Goal: Task Accomplishment & Management: Manage account settings

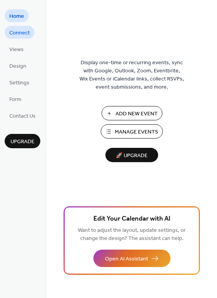
click at [22, 29] on span "Connect" at bounding box center [19, 33] width 21 height 8
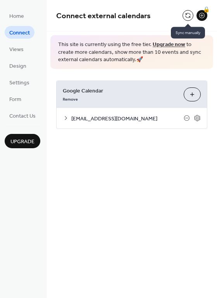
click at [188, 15] on button at bounding box center [187, 15] width 11 height 11
click at [163, 44] on link "Upgrade now" at bounding box center [168, 44] width 33 height 10
click at [187, 15] on button at bounding box center [187, 15] width 11 height 11
click at [13, 53] on span "Views" at bounding box center [16, 50] width 14 height 8
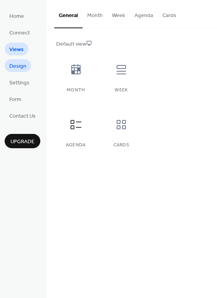
click at [17, 62] on span "Design" at bounding box center [17, 66] width 17 height 8
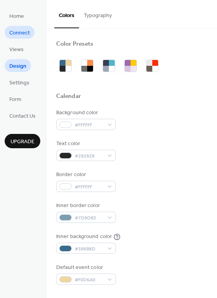
click at [16, 33] on span "Connect" at bounding box center [19, 33] width 21 height 8
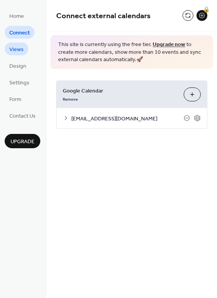
click at [14, 51] on span "Views" at bounding box center [16, 50] width 14 height 8
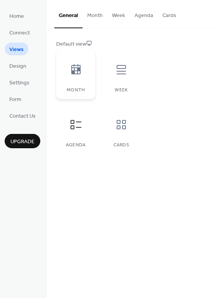
click at [75, 79] on div at bounding box center [75, 69] width 23 height 23
click at [19, 37] on span "Connect" at bounding box center [19, 33] width 21 height 8
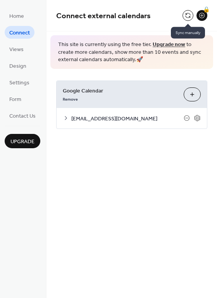
click at [187, 15] on button at bounding box center [187, 15] width 11 height 11
click at [185, 19] on button at bounding box center [187, 15] width 11 height 11
click at [185, 19] on div at bounding box center [187, 15] width 11 height 11
click at [160, 22] on span "Connect external calendars" at bounding box center [119, 16] width 126 height 15
click at [198, 118] on icon at bounding box center [197, 118] width 3 height 3
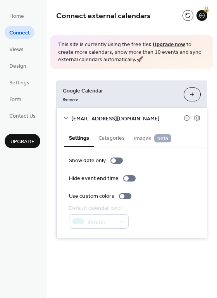
click at [108, 137] on button "Categories" at bounding box center [112, 137] width 36 height 18
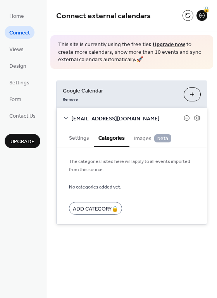
click at [144, 137] on span "Images beta" at bounding box center [152, 138] width 37 height 9
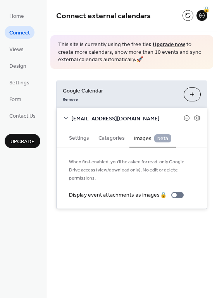
click at [66, 116] on icon at bounding box center [66, 118] width 6 height 6
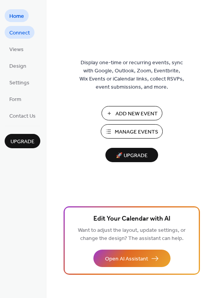
click at [26, 34] on span "Connect" at bounding box center [19, 33] width 21 height 8
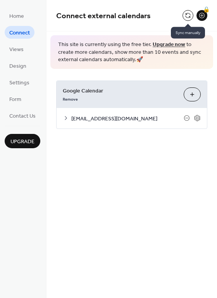
click at [188, 17] on button at bounding box center [187, 15] width 11 height 11
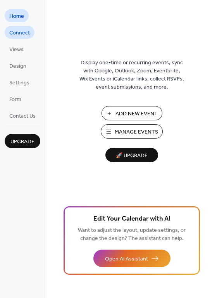
click at [22, 30] on span "Connect" at bounding box center [19, 33] width 21 height 8
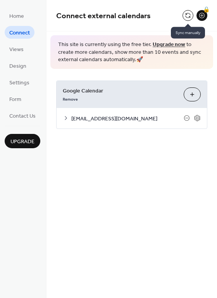
click at [190, 15] on button at bounding box center [187, 15] width 11 height 11
click at [17, 46] on span "Views" at bounding box center [16, 50] width 14 height 8
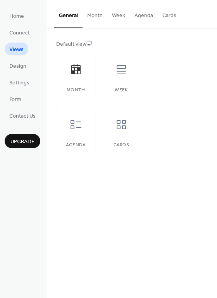
click at [96, 15] on button "Month" at bounding box center [94, 13] width 25 height 27
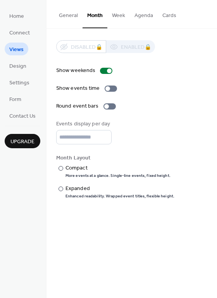
click at [114, 14] on button "Week" at bounding box center [118, 13] width 22 height 27
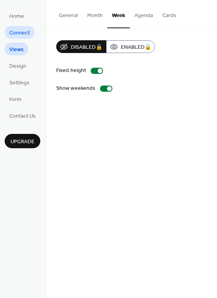
click at [21, 35] on span "Connect" at bounding box center [19, 33] width 21 height 8
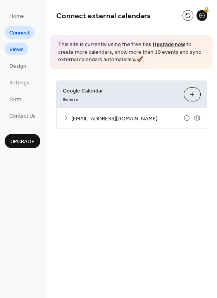
click at [15, 46] on span "Views" at bounding box center [16, 50] width 14 height 8
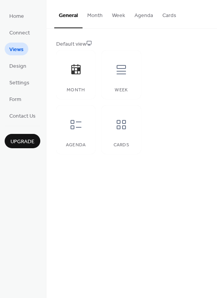
click at [94, 19] on button "Month" at bounding box center [94, 13] width 25 height 27
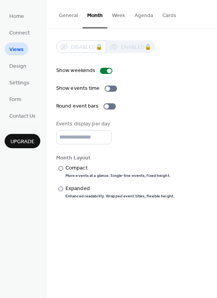
click at [117, 14] on button "Week" at bounding box center [118, 13] width 22 height 27
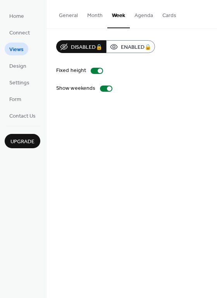
click at [140, 17] on button "Agenda" at bounding box center [144, 13] width 28 height 27
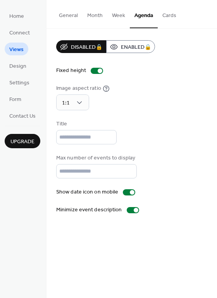
click at [157, 15] on button "Cards" at bounding box center [168, 13] width 23 height 27
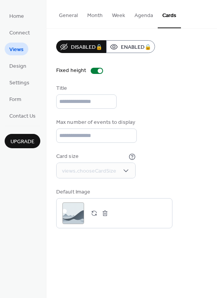
click at [69, 19] on button "General" at bounding box center [68, 13] width 28 height 27
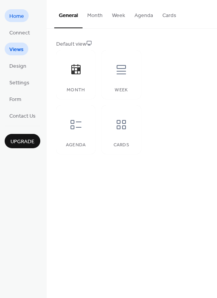
click at [23, 18] on span "Home" at bounding box center [16, 16] width 15 height 8
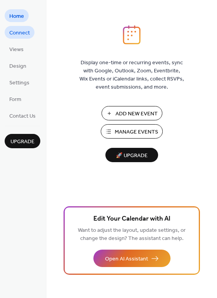
click at [19, 34] on span "Connect" at bounding box center [19, 33] width 21 height 8
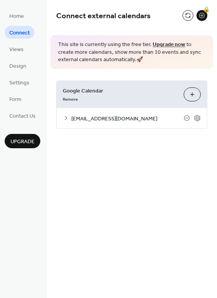
click at [193, 96] on button "Choose Calendars" at bounding box center [191, 94] width 17 height 14
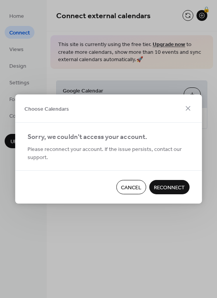
click at [129, 188] on span "Cancel" at bounding box center [131, 188] width 21 height 8
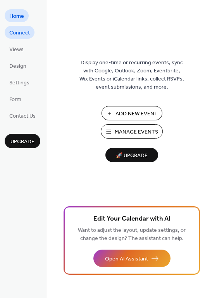
click at [24, 34] on span "Connect" at bounding box center [19, 33] width 21 height 8
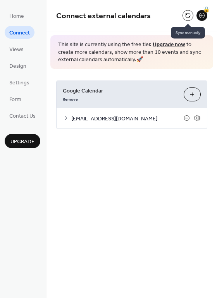
click at [183, 16] on button at bounding box center [187, 15] width 11 height 11
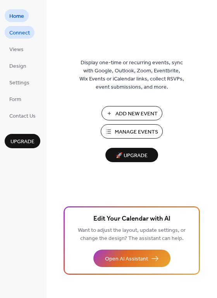
click at [15, 34] on span "Connect" at bounding box center [19, 33] width 21 height 8
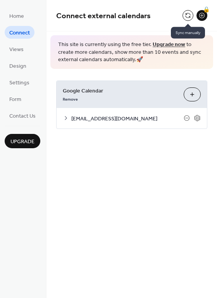
click at [183, 20] on div at bounding box center [187, 15] width 11 height 11
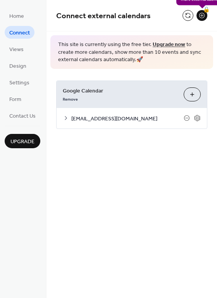
click at [197, 11] on div "🔒" at bounding box center [201, 15] width 11 height 11
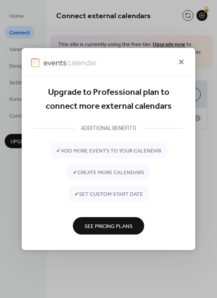
click at [178, 62] on icon at bounding box center [180, 61] width 9 height 9
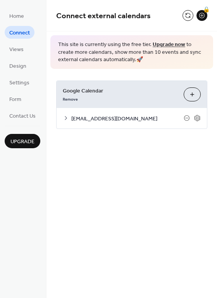
click at [181, 14] on span "Connect external calendars" at bounding box center [119, 16] width 126 height 15
click at [183, 15] on button at bounding box center [187, 15] width 11 height 11
